Goal: Information Seeking & Learning: Find specific page/section

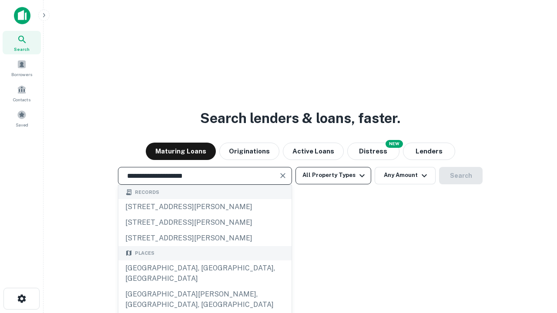
click at [205, 287] on div "[GEOGRAPHIC_DATA], [GEOGRAPHIC_DATA], [GEOGRAPHIC_DATA]" at bounding box center [204, 274] width 173 height 26
click at [333, 175] on button "All Property Types" at bounding box center [334, 175] width 76 height 17
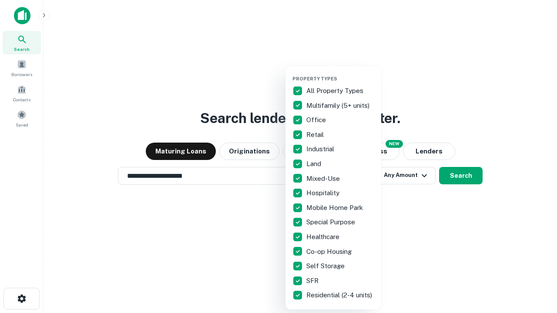
type input "**********"
click at [340, 73] on button "button" at bounding box center [340, 73] width 96 height 0
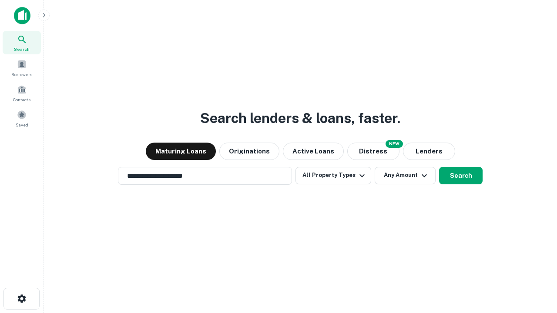
scroll to position [13, 0]
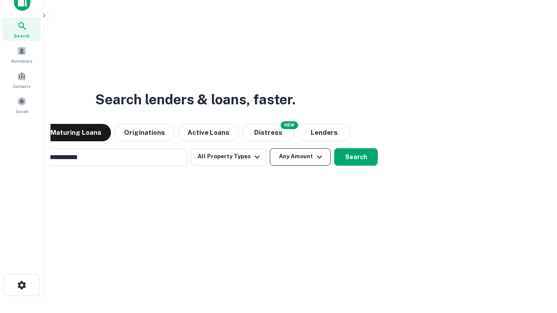
click at [270, 148] on button "Any Amount" at bounding box center [300, 156] width 61 height 17
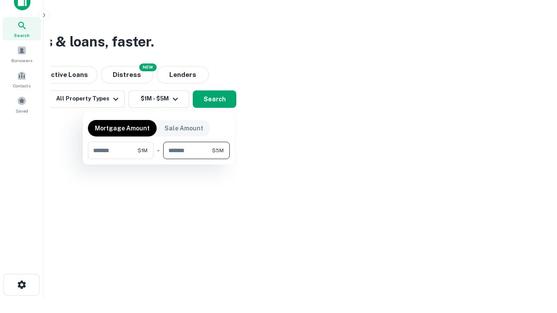
type input "*******"
click at [159, 159] on button "button" at bounding box center [159, 159] width 142 height 0
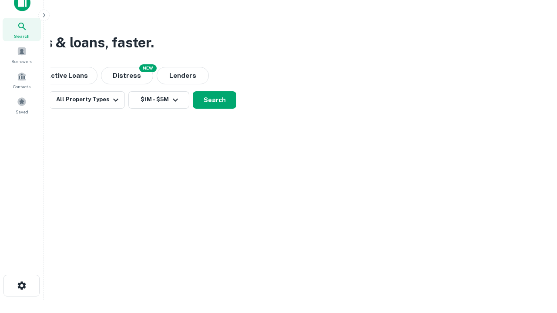
scroll to position [5, 161]
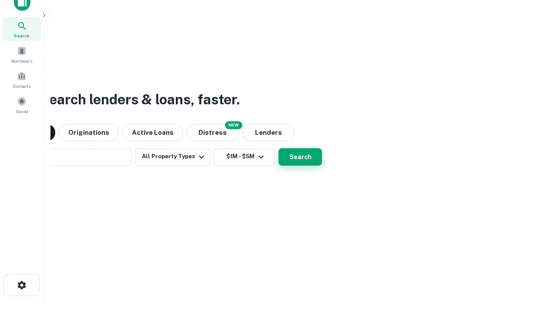
click at [279, 148] on button "Search" at bounding box center [301, 156] width 44 height 17
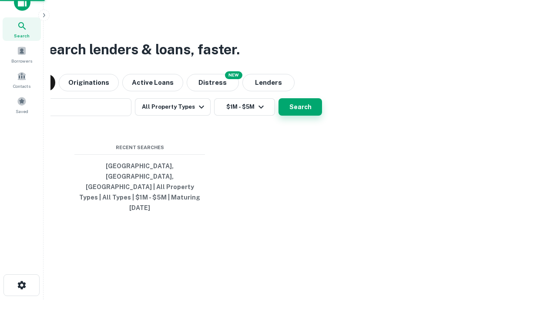
scroll to position [23, 246]
